Goal: Information Seeking & Learning: Learn about a topic

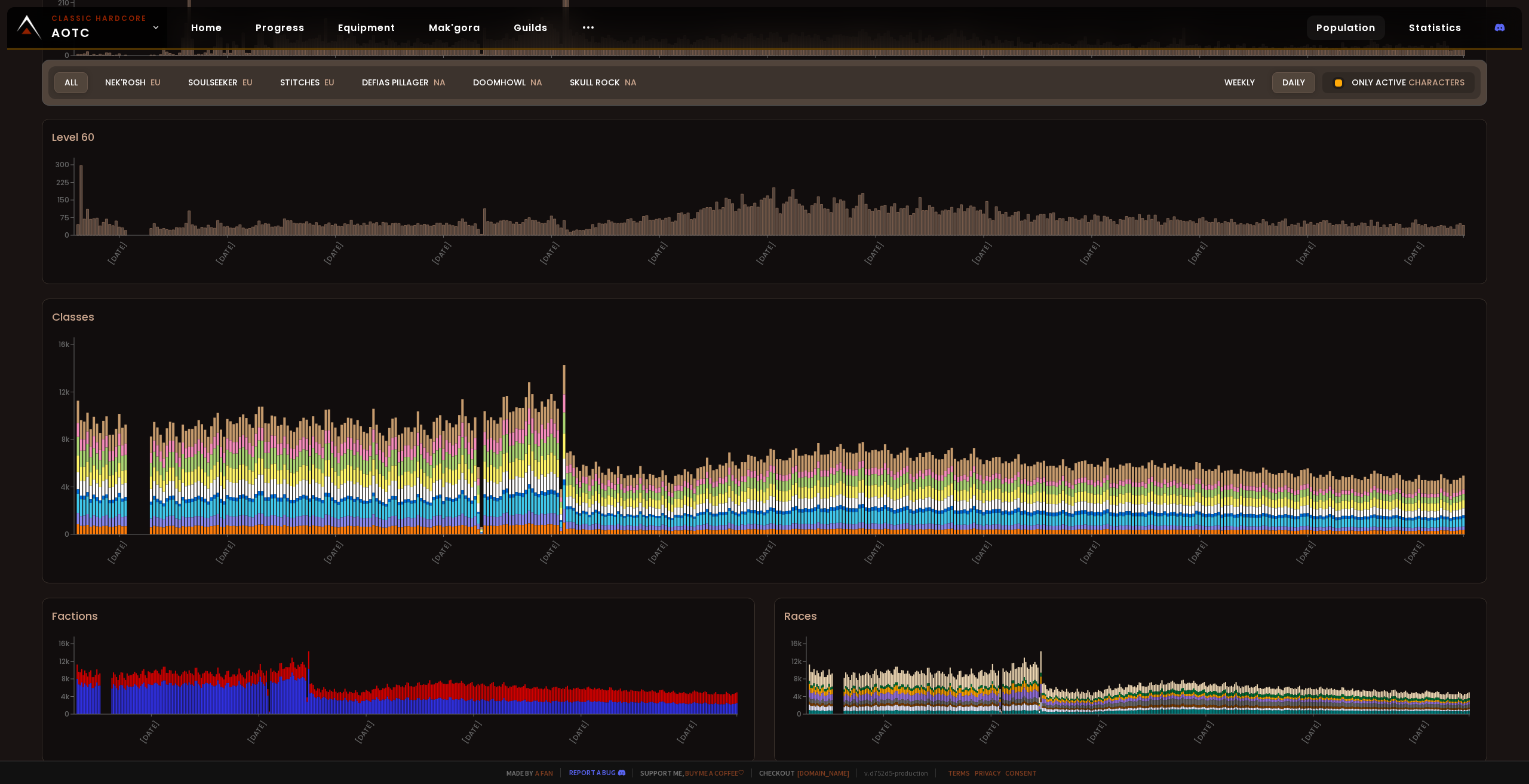
scroll to position [435, 0]
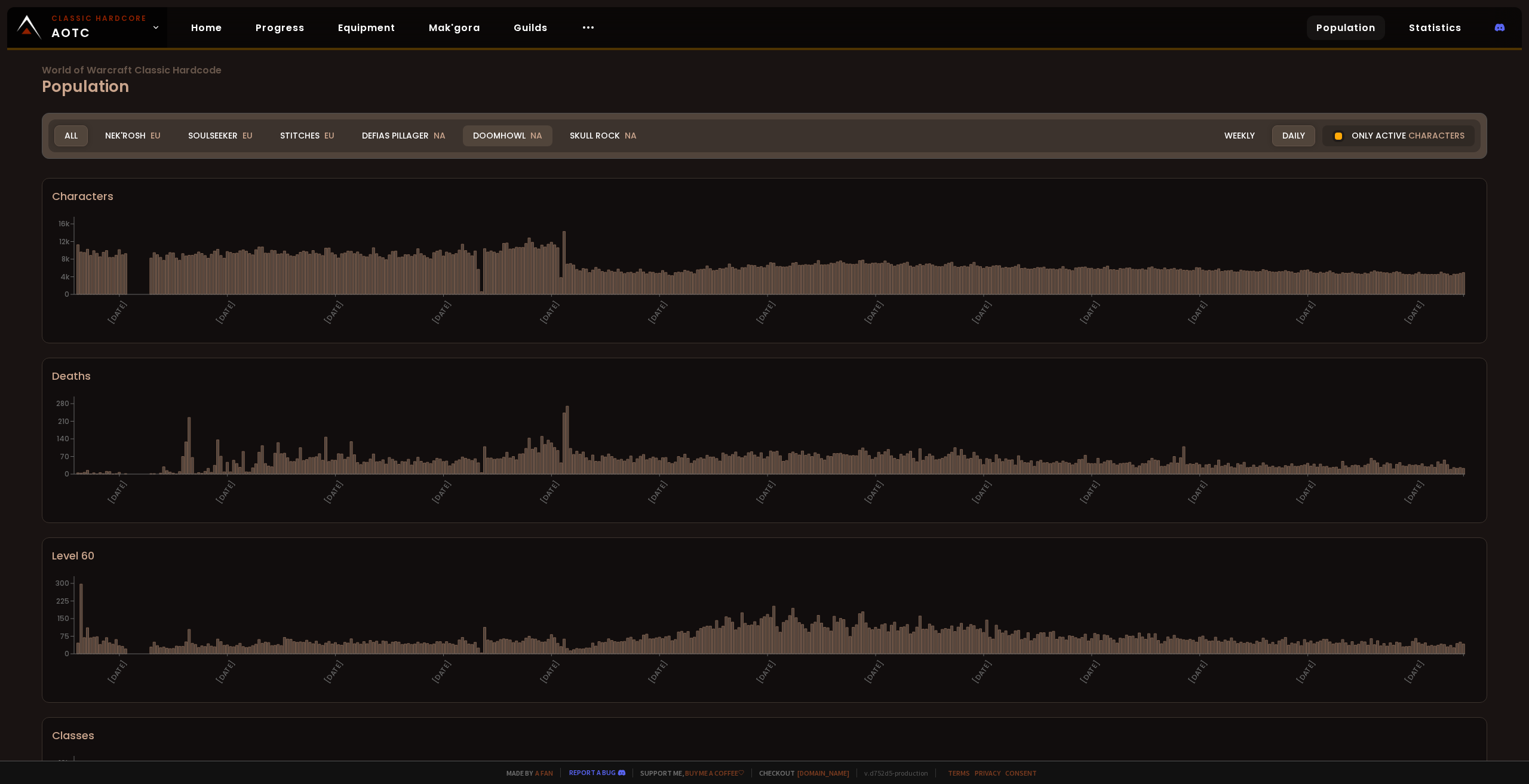
click at [513, 132] on div "Doomhowl NA" at bounding box center [507, 135] width 89 height 21
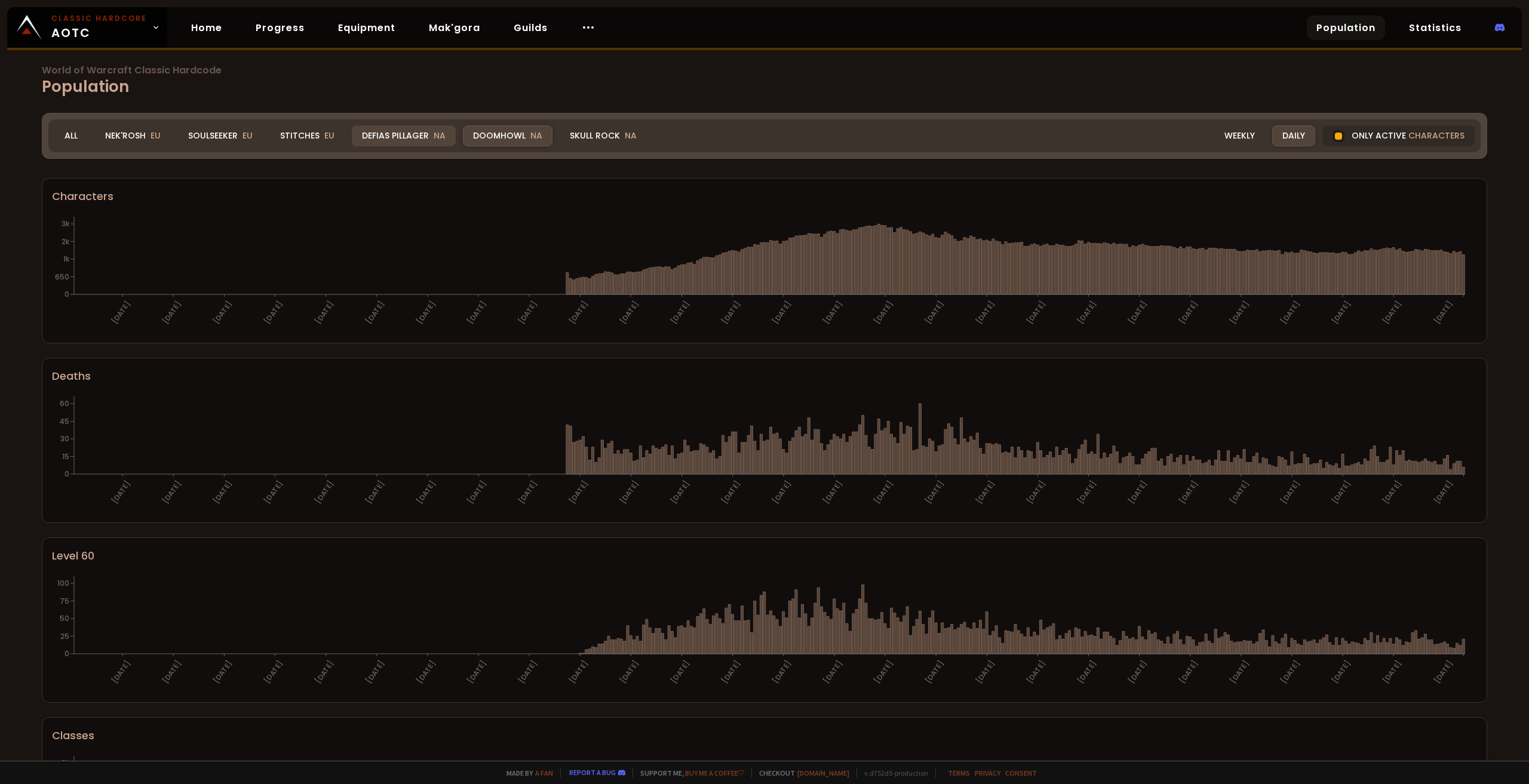
click at [397, 132] on div "Defias Pillager NA" at bounding box center [404, 135] width 104 height 21
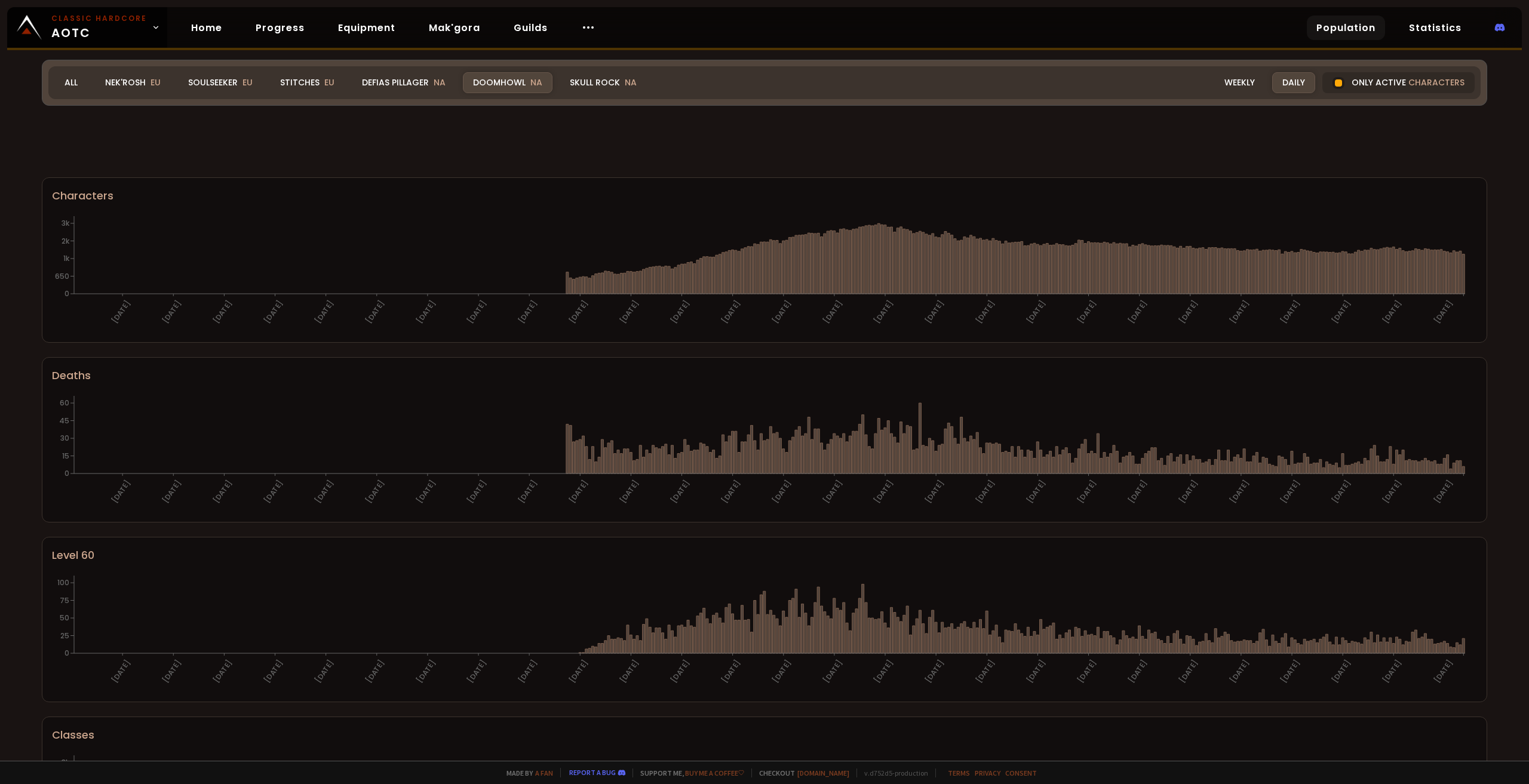
scroll to position [435, 0]
